Goal: Download file/media: Obtain a digital file from the website

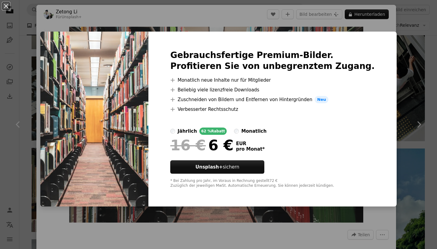
scroll to position [656, 0]
click at [408, 107] on div "An X shape Gebrauchsfertige Premium-Bilder. Profitieren Sie von unbegrenztem Zu…" at bounding box center [218, 124] width 437 height 249
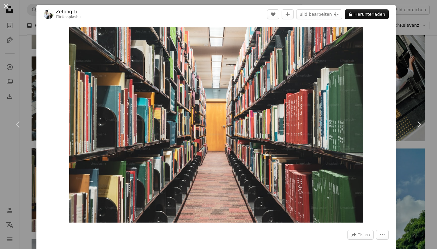
click at [27, 47] on div "An X shape Chevron left Chevron right Zetong Li Für Unsplash+ A heart A plus si…" at bounding box center [218, 124] width 437 height 249
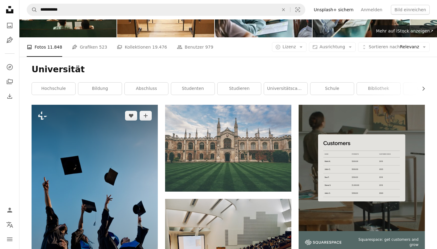
scroll to position [47, 0]
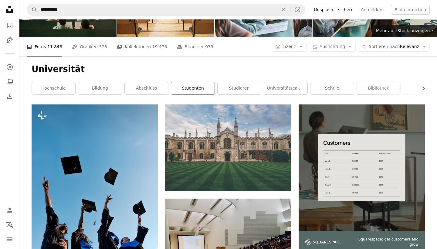
click at [197, 90] on link "Studenten" at bounding box center [192, 88] width 43 height 12
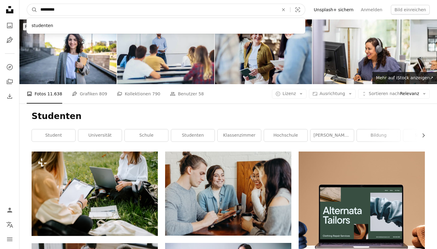
drag, startPoint x: 76, startPoint y: 10, endPoint x: 0, endPoint y: 11, distance: 75.6
type input "**********"
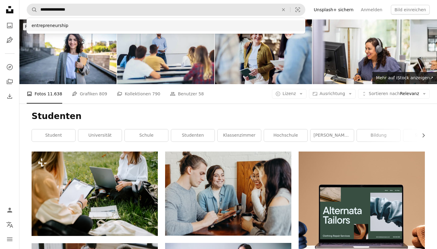
click at [87, 23] on div "entrepreneurship" at bounding box center [166, 25] width 279 height 11
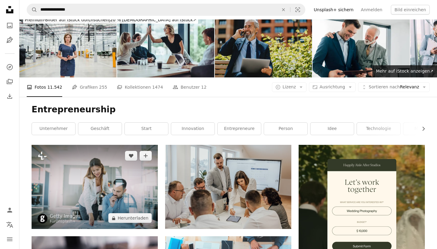
scroll to position [8, 0]
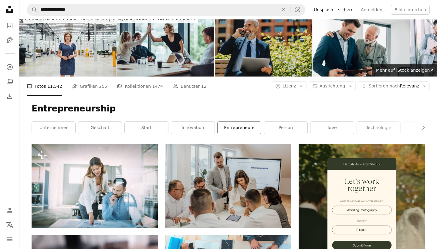
click at [248, 130] on link "entrepreneure" at bounding box center [239, 128] width 43 height 12
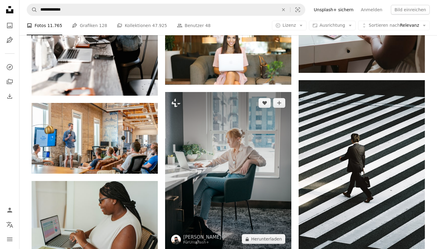
scroll to position [731, 0]
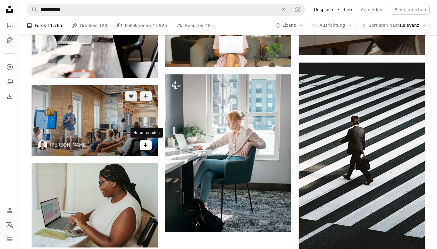
click at [146, 145] on icon "Herunterladen" at bounding box center [146, 145] width 4 height 4
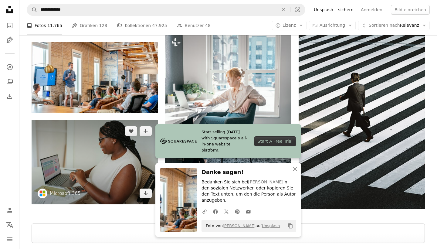
scroll to position [777, 0]
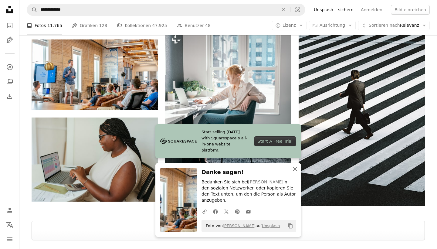
click at [296, 173] on icon "An X shape" at bounding box center [295, 169] width 7 height 7
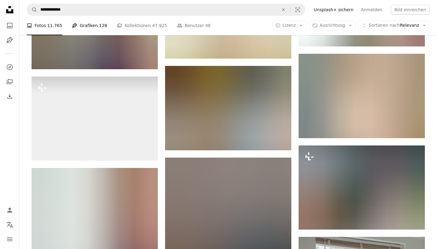
scroll to position [323, 0]
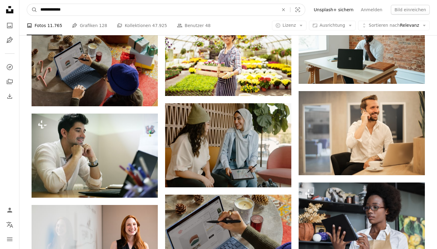
drag, startPoint x: 77, startPoint y: 12, endPoint x: 3, endPoint y: 12, distance: 74.4
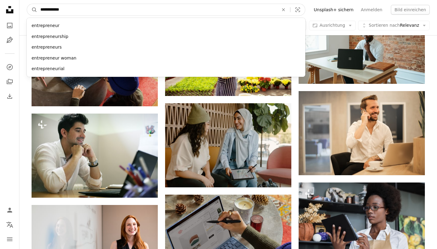
type input "**********"
click at [75, 18] on div "entrepreneur entrepreneurship entrepreneurs entrepreneur woman entrepreneurial" at bounding box center [166, 47] width 279 height 59
drag, startPoint x: 69, startPoint y: 9, endPoint x: 32, endPoint y: 12, distance: 36.8
click at [32, 12] on form "**********" at bounding box center [166, 10] width 279 height 12
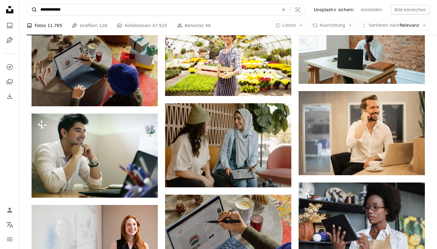
type input "**********"
click at [32, 10] on button "A magnifying glass" at bounding box center [32, 10] width 10 height 12
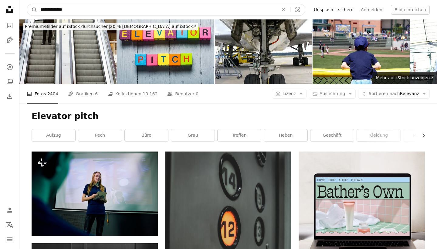
drag, startPoint x: 71, startPoint y: 12, endPoint x: 19, endPoint y: 12, distance: 52.5
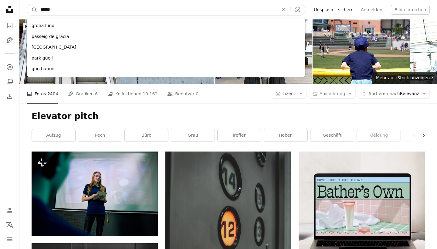
type input "*******"
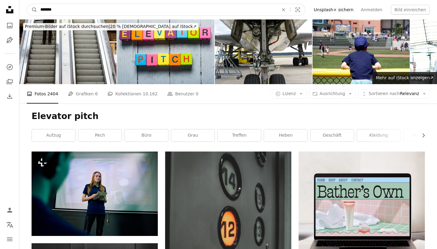
click at [32, 10] on button "A magnifying glass" at bounding box center [32, 10] width 10 height 12
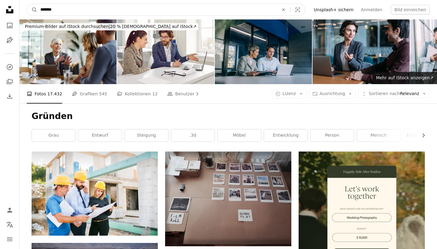
drag, startPoint x: 93, startPoint y: 11, endPoint x: 16, endPoint y: 9, distance: 77.5
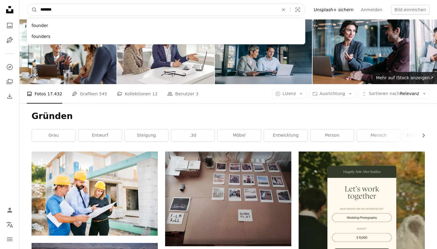
type input "*******"
click at [32, 10] on button "A magnifying glass" at bounding box center [32, 10] width 10 height 12
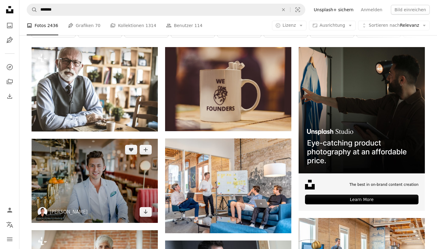
scroll to position [104, 0]
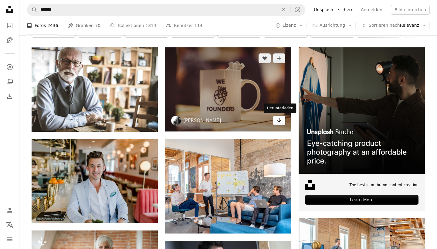
click at [285, 123] on link "Arrow pointing down" at bounding box center [279, 121] width 12 height 10
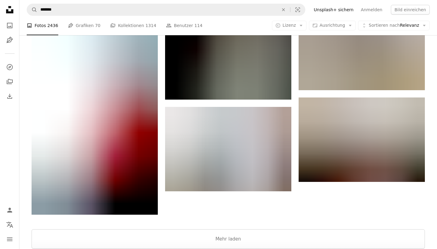
scroll to position [767, 0]
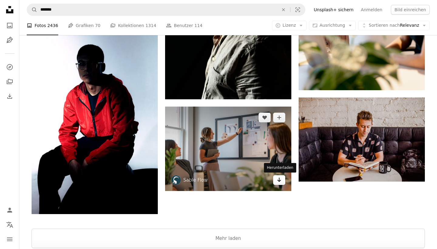
click at [279, 179] on icon "Arrow pointing down" at bounding box center [279, 179] width 5 height 7
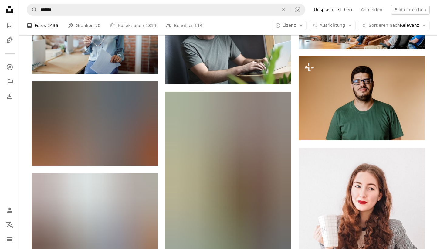
scroll to position [344, 0]
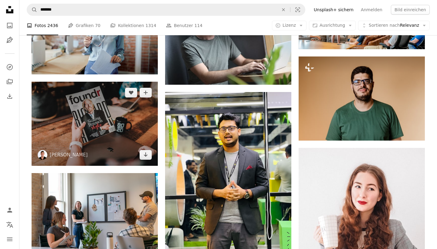
click at [121, 149] on img at bounding box center [95, 124] width 126 height 84
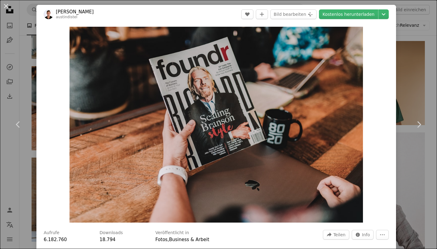
scroll to position [1, 0]
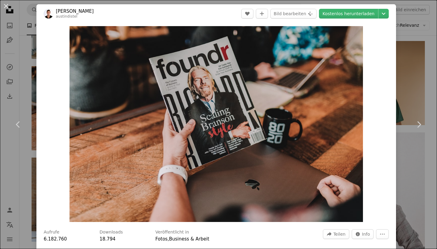
click at [415, 84] on div "An X shape Chevron left Chevron right [PERSON_NAME] austindistel A heart A plus…" at bounding box center [218, 124] width 437 height 249
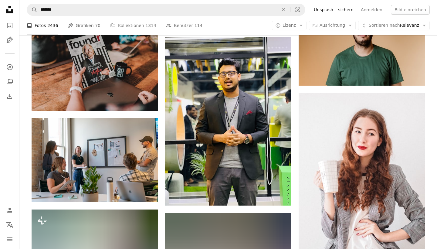
scroll to position [403, 0]
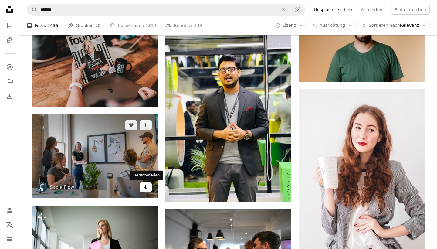
click at [147, 188] on icon "Arrow pointing down" at bounding box center [145, 186] width 5 height 7
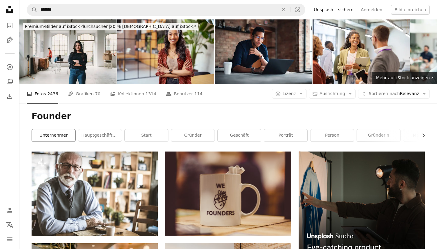
scroll to position [0, 0]
click at [63, 133] on link "Unternehmer" at bounding box center [53, 135] width 43 height 12
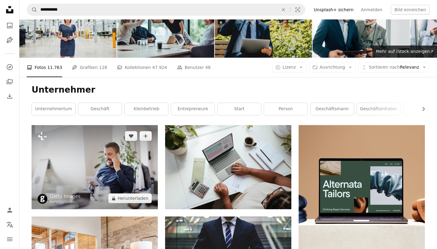
scroll to position [16, 0]
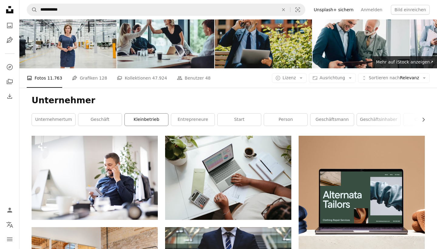
click at [156, 122] on link "Kleinbetrieb" at bounding box center [146, 120] width 43 height 12
